Goal: Task Accomplishment & Management: Complete application form

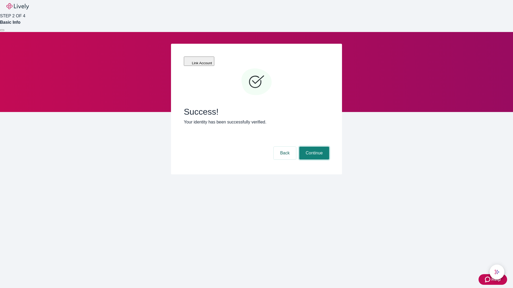
click at [313, 147] on button "Continue" at bounding box center [314, 153] width 30 height 13
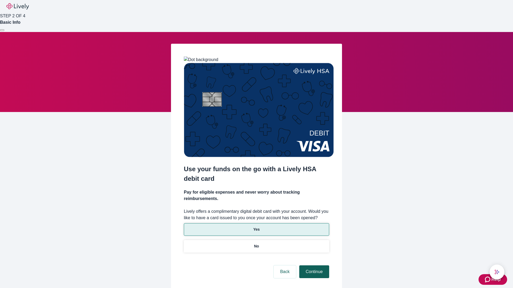
click at [256, 244] on p "No" at bounding box center [256, 247] width 5 height 6
click at [313, 266] on button "Continue" at bounding box center [314, 272] width 30 height 13
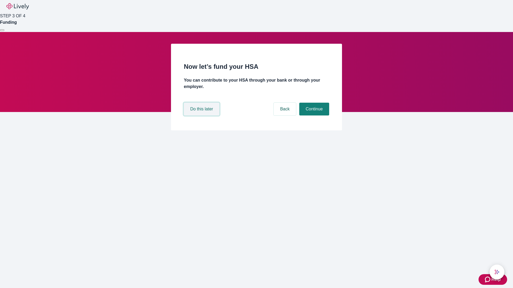
click at [202, 116] on button "Do this later" at bounding box center [202, 109] width 36 height 13
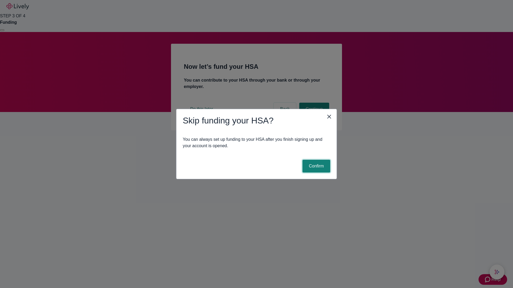
click at [315, 166] on button "Confirm" at bounding box center [316, 166] width 28 height 13
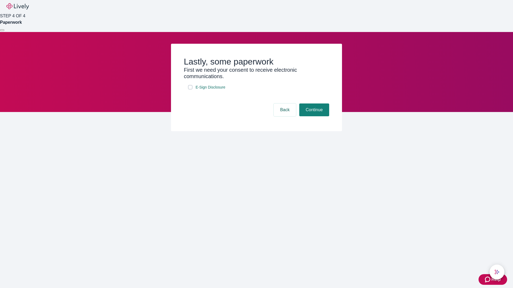
click at [190, 89] on input "E-Sign Disclosure" at bounding box center [190, 87] width 4 height 4
checkbox input "true"
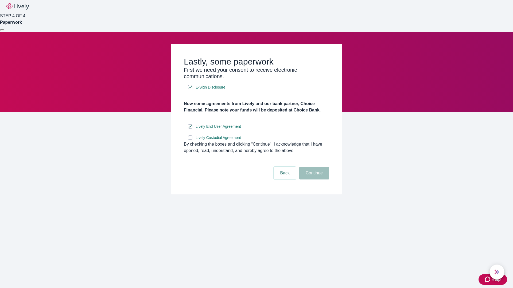
click at [190, 140] on input "Lively Custodial Agreement" at bounding box center [190, 138] width 4 height 4
checkbox input "true"
click at [313, 180] on button "Continue" at bounding box center [314, 173] width 30 height 13
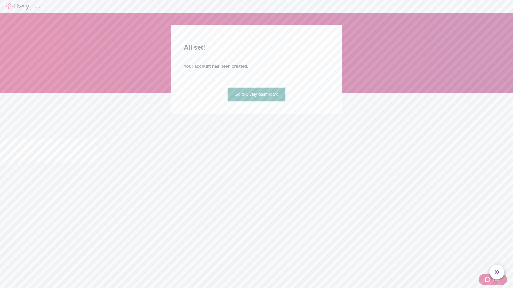
click at [256, 101] on link "Go to Lively dashboard" at bounding box center [256, 94] width 57 height 13
